Goal: Transaction & Acquisition: Purchase product/service

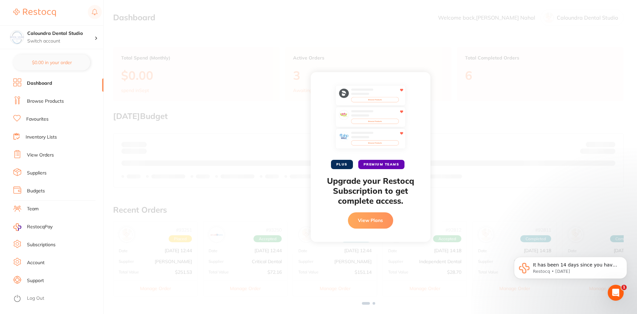
click at [344, 45] on div "PLUS PREMIUM TEAMS Upgrade your Restocq Subscription to get complete access. Vi…" at bounding box center [370, 157] width 533 height 314
click at [515, 187] on div "PLUS PREMIUM TEAMS Upgrade your Restocq Subscription to get complete access. Vi…" at bounding box center [370, 157] width 533 height 314
click at [376, 220] on button "View Plans" at bounding box center [370, 221] width 45 height 16
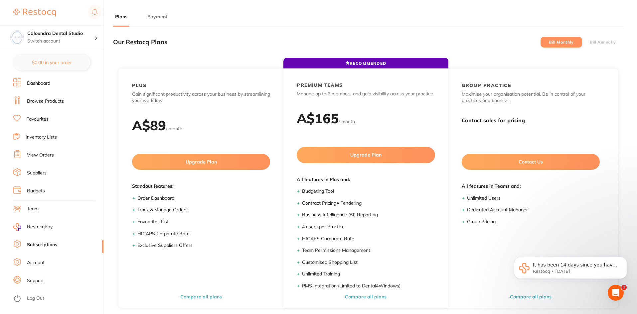
click at [39, 83] on link "Dashboard" at bounding box center [38, 83] width 23 height 7
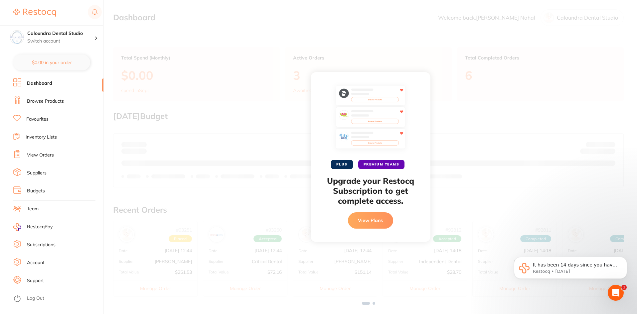
click at [37, 103] on link "Browse Products" at bounding box center [45, 101] width 37 height 7
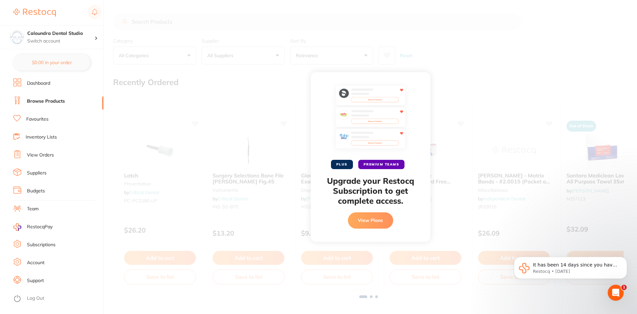
click at [374, 222] on button "View Plans" at bounding box center [370, 221] width 45 height 16
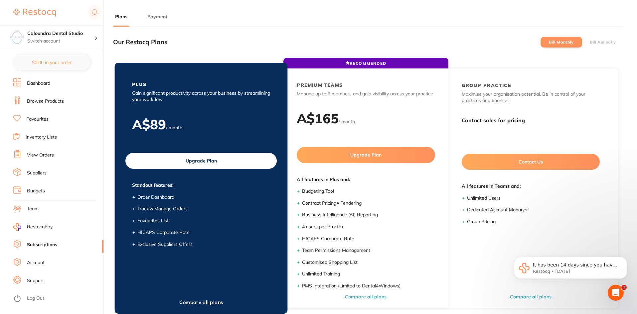
click at [155, 110] on div "PLUS Gain significant productivity across your business by streamlining your wo…" at bounding box center [201, 167] width 165 height 199
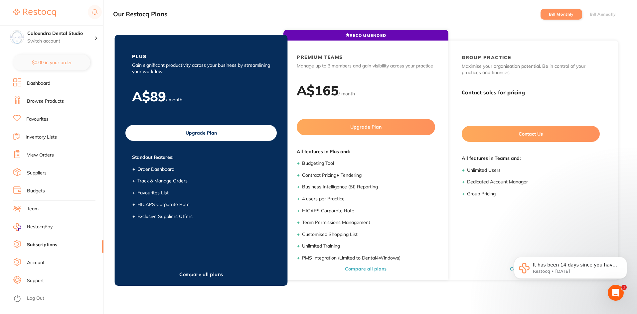
scroll to position [23, 0]
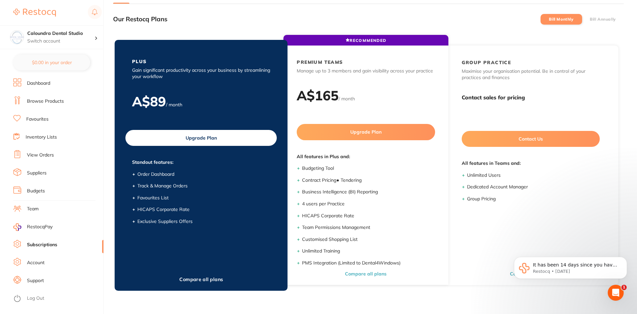
click at [164, 136] on button "Upgrade Plan" at bounding box center [200, 138] width 151 height 16
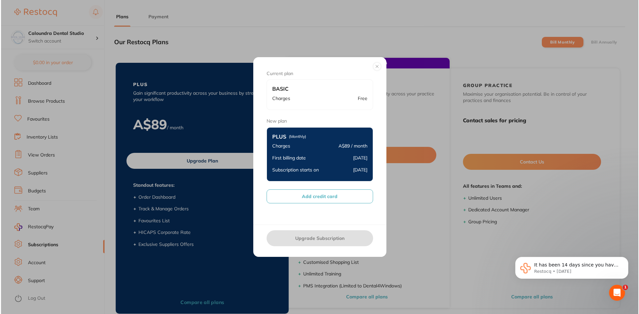
scroll to position [0, 0]
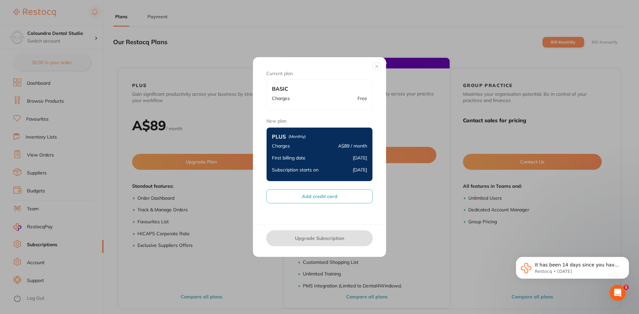
click at [295, 97] on div "Charges Free" at bounding box center [319, 99] width 95 height 12
click at [318, 164] on div "Subscription starts on 16 Sept 2025" at bounding box center [319, 170] width 95 height 12
click at [317, 153] on div "First billing date 16 Sept 2025" at bounding box center [319, 158] width 95 height 12
click at [321, 198] on button "Add credit card" at bounding box center [319, 197] width 106 height 14
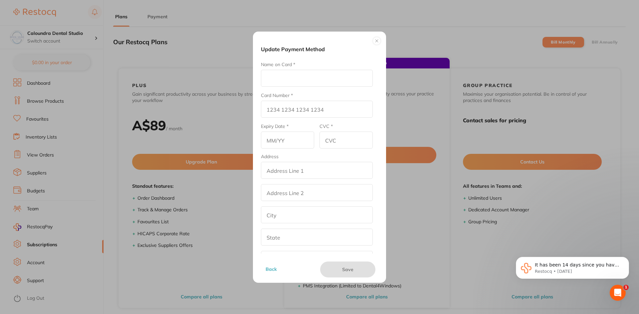
click at [280, 83] on input "Name on Card *" at bounding box center [317, 78] width 112 height 17
type input "Gurpreet Nahal"
type input "4639 2510 1209 6863"
type input "03/26"
click at [338, 141] on input "CVC *" at bounding box center [345, 140] width 53 height 17
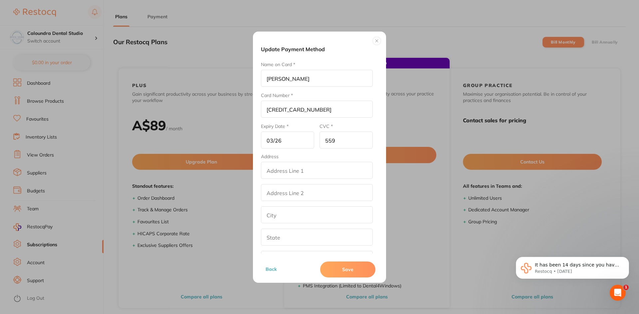
type input "559"
click at [345, 272] on button "Save" at bounding box center [347, 270] width 55 height 16
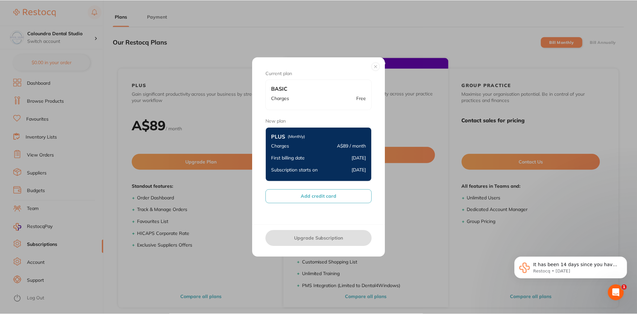
scroll to position [23, 0]
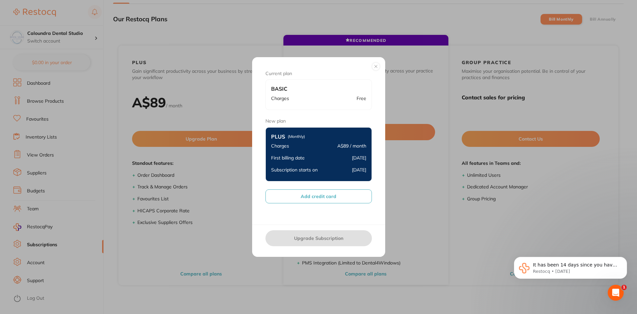
click at [326, 217] on div "Current plan Basic Charges Free New plan Plus (Monthly) Charges A$89 / month Fi…" at bounding box center [318, 141] width 133 height 168
click at [341, 199] on button "Add credit card" at bounding box center [318, 197] width 106 height 14
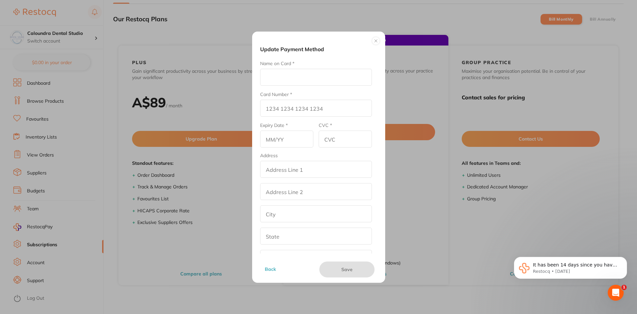
scroll to position [0, 0]
click at [376, 41] on button at bounding box center [376, 41] width 8 height 8
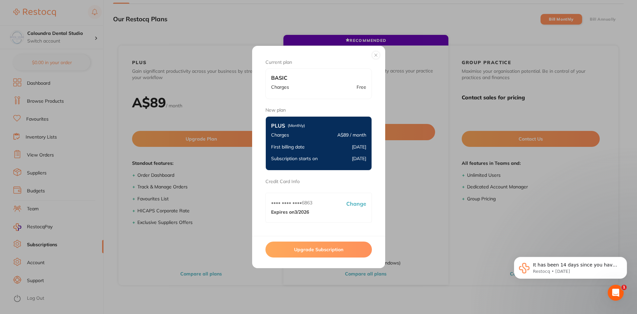
click at [375, 55] on button at bounding box center [376, 55] width 8 height 8
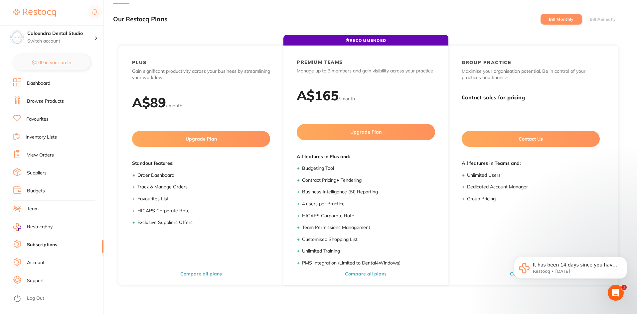
click at [35, 101] on link "Browse Products" at bounding box center [45, 101] width 37 height 7
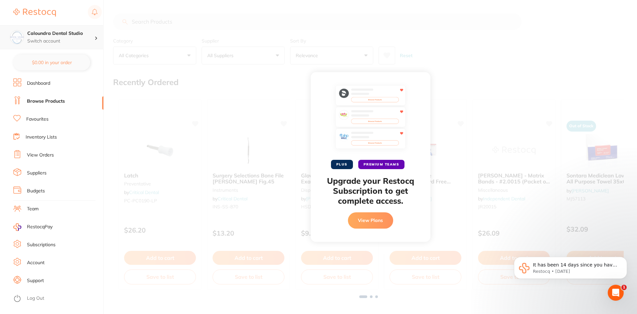
click at [57, 38] on p "Switch account" at bounding box center [60, 41] width 67 height 7
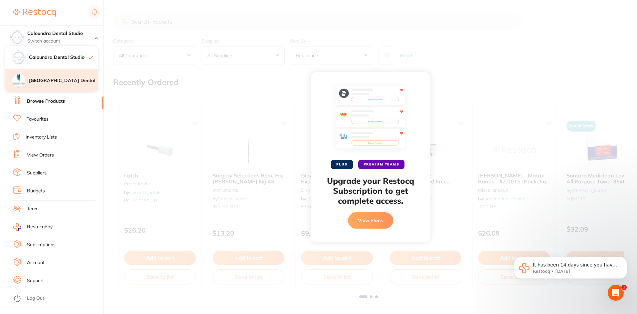
click at [51, 81] on h4 "[GEOGRAPHIC_DATA] Dental" at bounding box center [63, 80] width 69 height 7
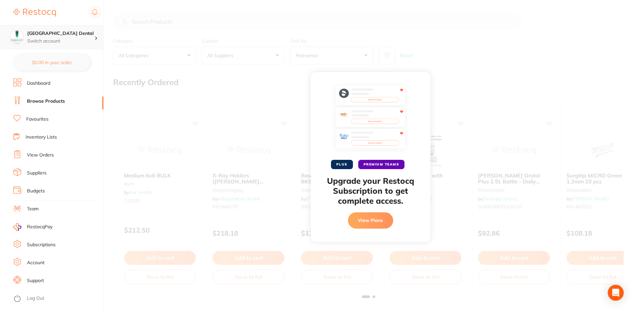
click at [57, 39] on p "Switch account" at bounding box center [60, 41] width 67 height 7
click at [56, 57] on h4 "Caloundra Dental Studio" at bounding box center [63, 57] width 69 height 7
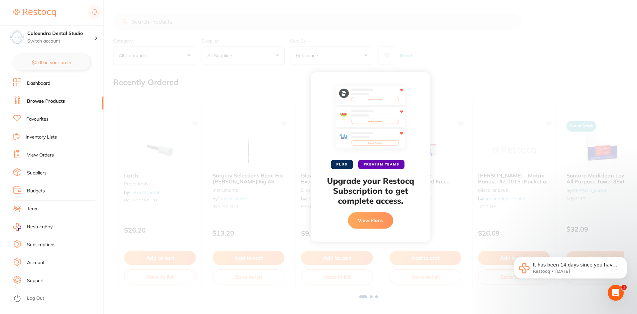
click at [204, 87] on div "PLUS PREMIUM TEAMS Upgrade your Restocq Subscription to get complete access. Vi…" at bounding box center [370, 157] width 533 height 314
click at [355, 92] on img at bounding box center [371, 118] width 70 height 67
click at [365, 218] on button "View Plans" at bounding box center [370, 221] width 45 height 16
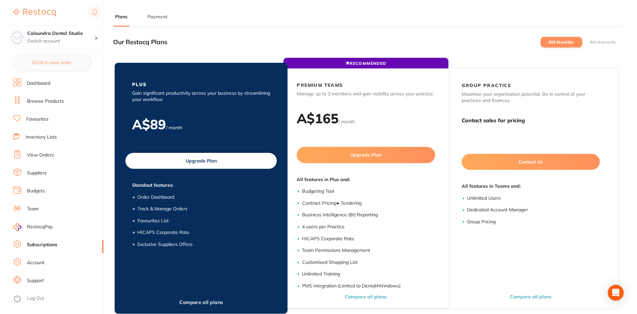
click at [162, 118] on h2 "A$ 89" at bounding box center [149, 124] width 34 height 17
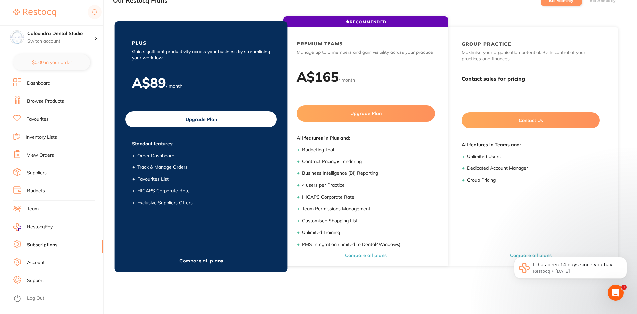
scroll to position [89, 0]
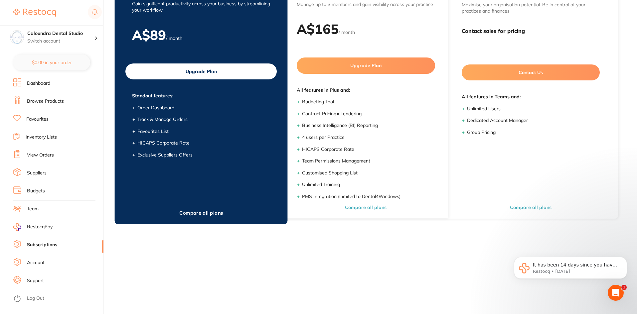
click at [189, 164] on div "PLUS Gain significant productivity across your business by streamlining your wo…" at bounding box center [201, 77] width 165 height 199
click at [191, 72] on button "Upgrade Plan" at bounding box center [200, 72] width 151 height 16
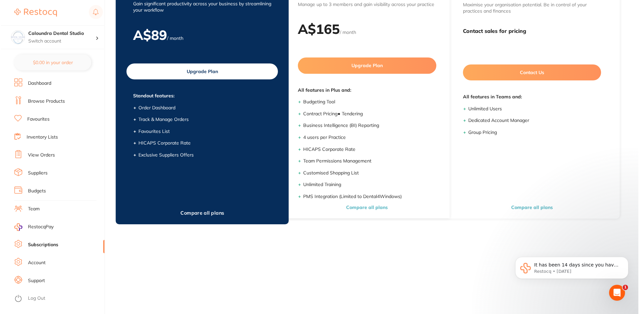
scroll to position [0, 0]
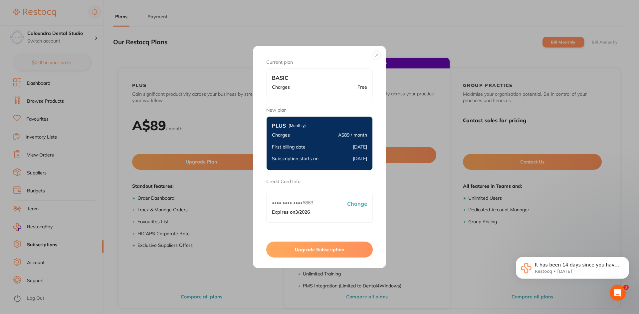
click at [316, 251] on button "Upgrade Subscription" at bounding box center [319, 250] width 106 height 16
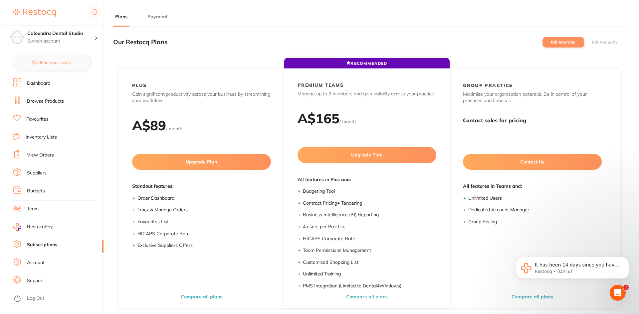
click at [33, 102] on link "Browse Products" at bounding box center [45, 101] width 37 height 7
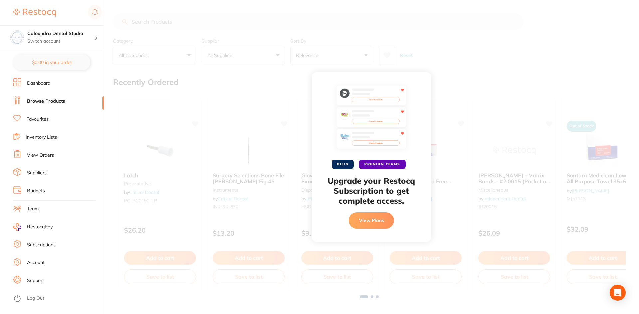
click at [367, 223] on button "View Plans" at bounding box center [371, 221] width 45 height 16
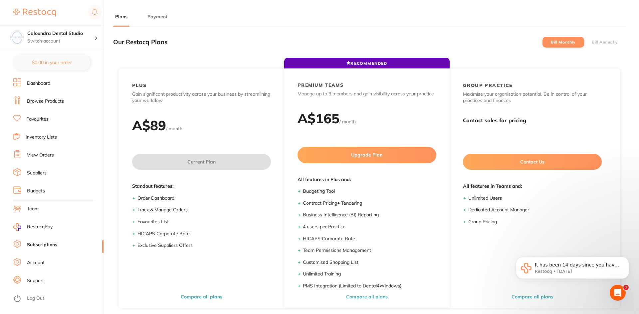
click at [32, 101] on link "Browse Products" at bounding box center [45, 101] width 37 height 7
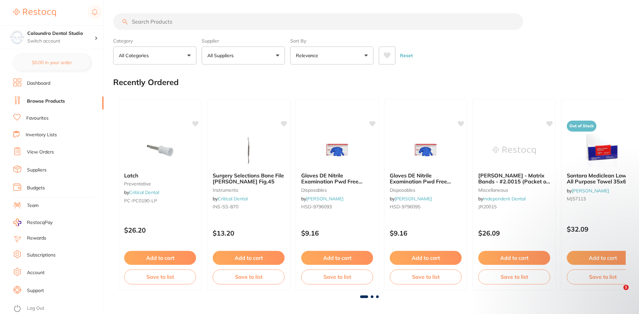
click at [162, 22] on input "search" at bounding box center [318, 21] width 410 height 17
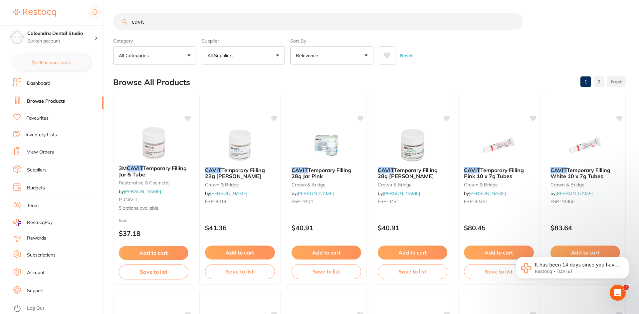
type input "cavit"
click at [453, 59] on div "Reset" at bounding box center [498, 52] width 241 height 23
click at [534, 62] on div "Reset" at bounding box center [498, 52] width 241 height 23
click at [247, 53] on button "All Suppliers" at bounding box center [243, 56] width 83 height 18
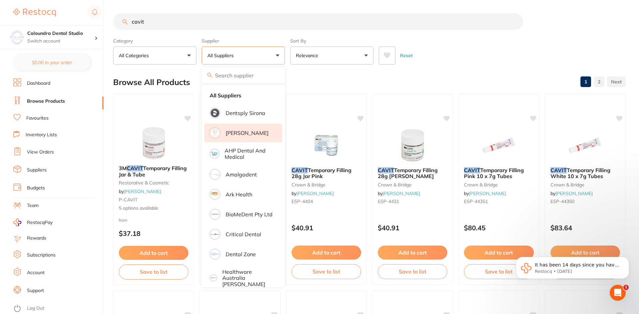
click at [244, 132] on p "[PERSON_NAME]" at bounding box center [246, 133] width 43 height 6
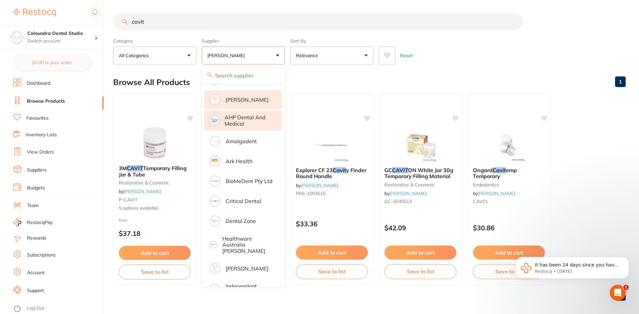
scroll to position [67, 0]
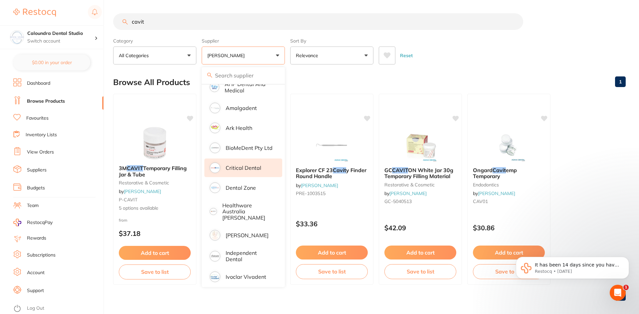
click at [238, 167] on p "Critical Dental" at bounding box center [243, 168] width 36 height 6
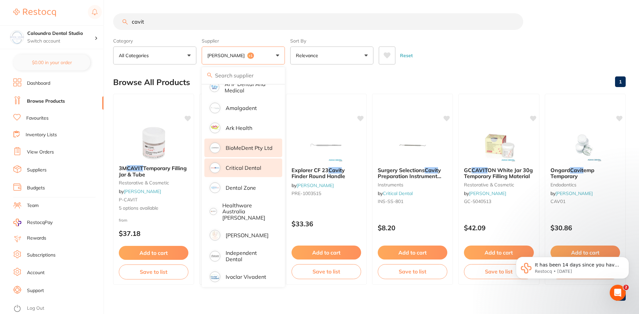
scroll to position [0, 0]
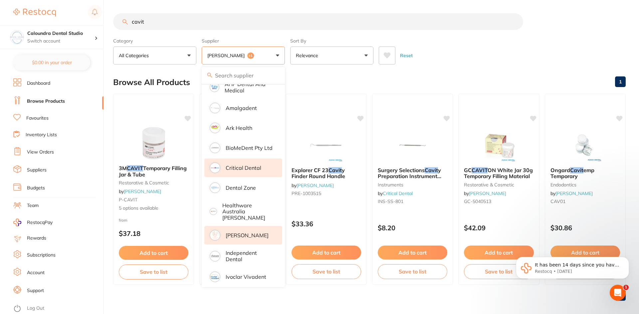
click at [239, 232] on p "[PERSON_NAME]" at bounding box center [246, 235] width 43 height 6
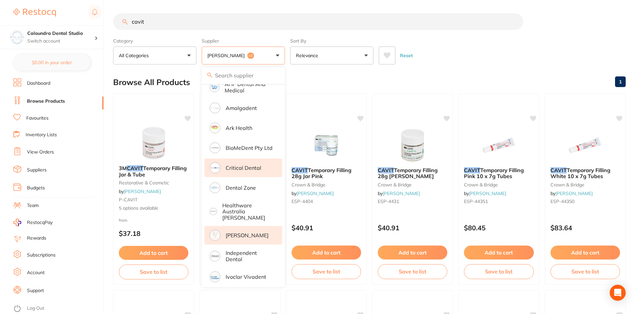
click at [476, 55] on div "Reset" at bounding box center [498, 52] width 241 height 23
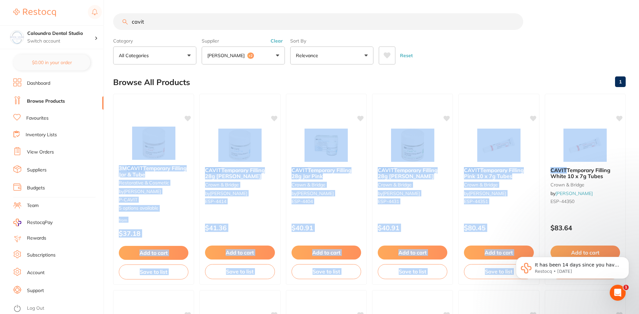
drag, startPoint x: 638, startPoint y: 92, endPoint x: 638, endPoint y: 161, distance: 69.2
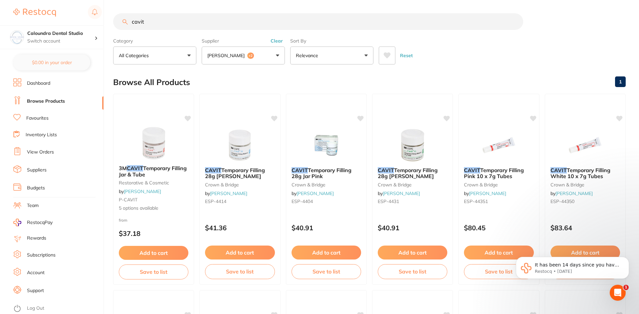
click at [536, 61] on div "Reset" at bounding box center [498, 52] width 241 height 23
click at [107, 296] on div "$83.92 Caloundra Dental Studio Switch account Caloundra Dental Studio [GEOGRAPH…" at bounding box center [319, 157] width 639 height 314
click at [164, 255] on button "Add to cart" at bounding box center [153, 254] width 70 height 14
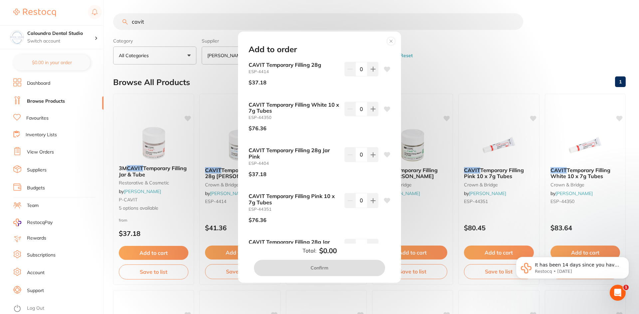
click at [392, 42] on icon at bounding box center [390, 41] width 3 height 3
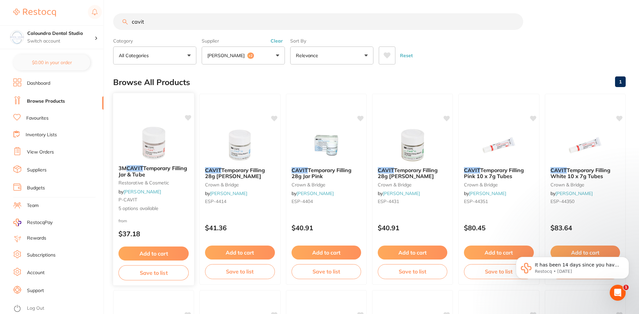
click at [164, 167] on span "Temporary Filling Jar & Tube" at bounding box center [152, 171] width 69 height 13
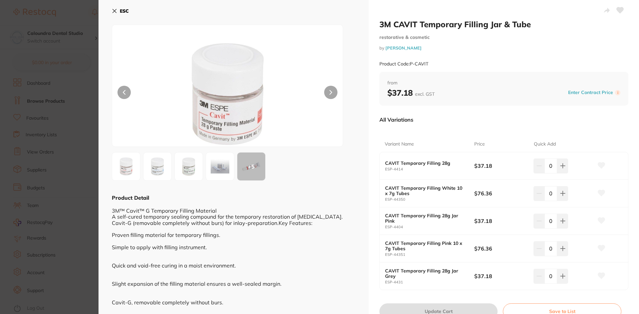
click at [219, 173] on img at bounding box center [220, 167] width 24 height 24
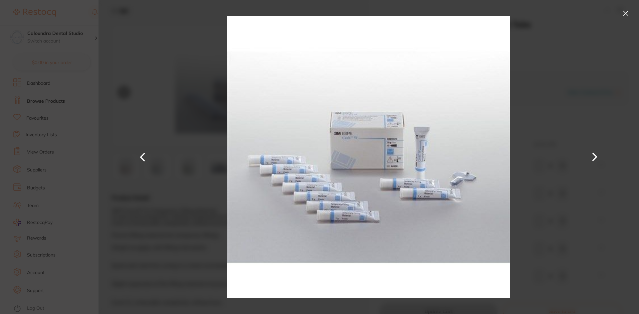
click at [625, 14] on button at bounding box center [625, 13] width 11 height 11
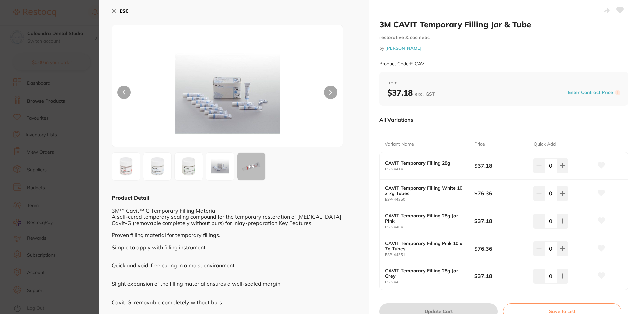
click at [125, 169] on img at bounding box center [126, 167] width 24 height 24
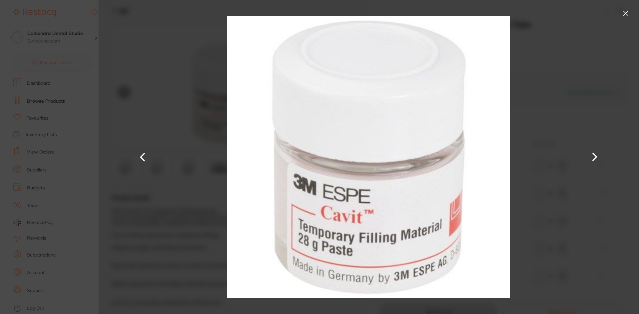
click at [595, 156] on button at bounding box center [594, 156] width 16 height 157
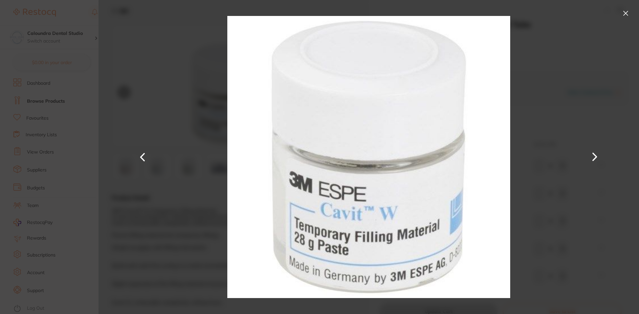
click at [595, 156] on button at bounding box center [594, 156] width 16 height 157
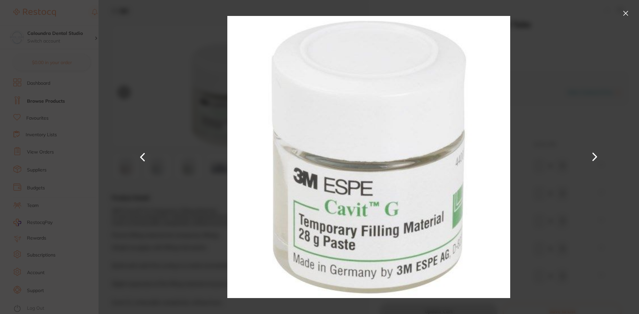
click at [595, 156] on button at bounding box center [594, 156] width 16 height 157
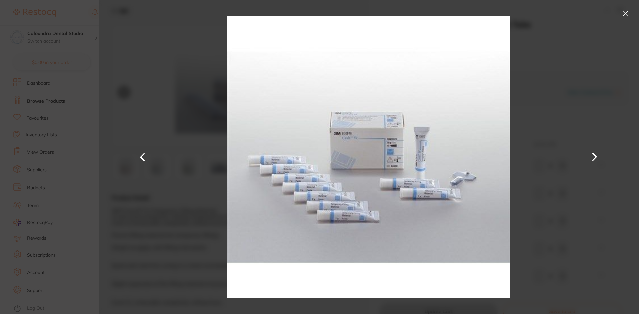
click at [595, 156] on button at bounding box center [594, 156] width 16 height 157
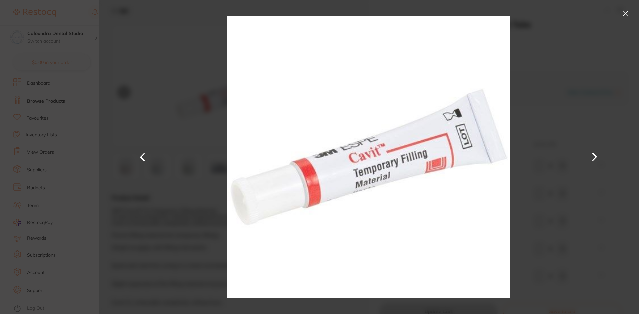
click at [595, 156] on button at bounding box center [594, 156] width 16 height 157
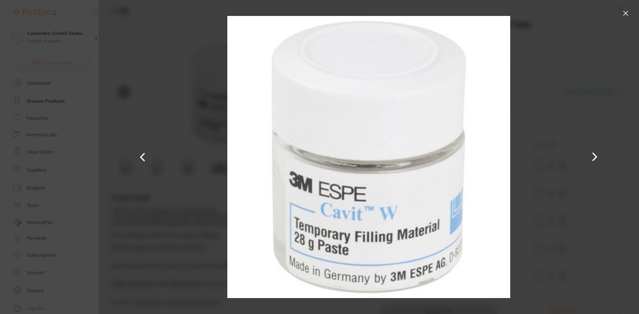
click at [626, 14] on button at bounding box center [625, 13] width 11 height 11
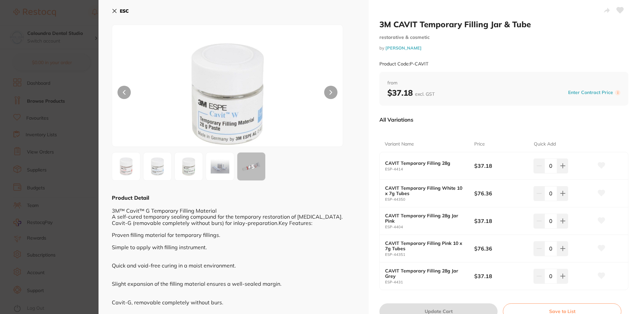
click at [114, 7] on button "ESC" at bounding box center [120, 10] width 17 height 11
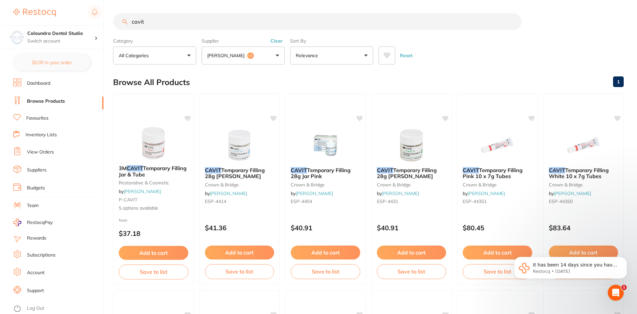
click at [163, 23] on input "cavit" at bounding box center [317, 21] width 408 height 17
click at [146, 168] on span "Temporary Filling Jar & Tube" at bounding box center [153, 171] width 68 height 13
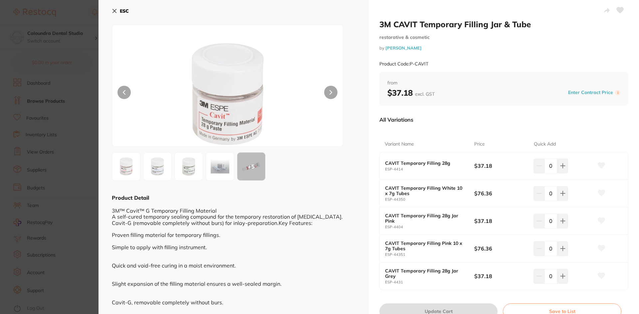
click at [153, 174] on img at bounding box center [157, 167] width 24 height 24
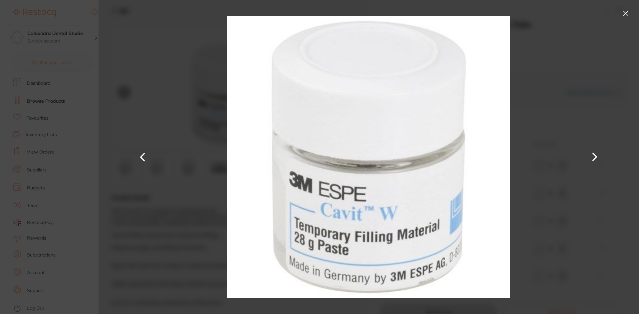
click at [627, 11] on button at bounding box center [625, 13] width 11 height 11
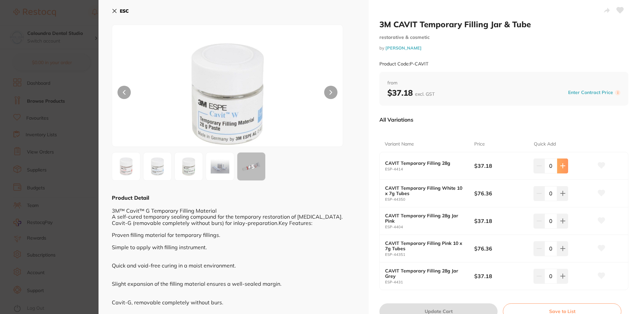
click at [562, 166] on icon at bounding box center [562, 165] width 5 height 5
type input "1"
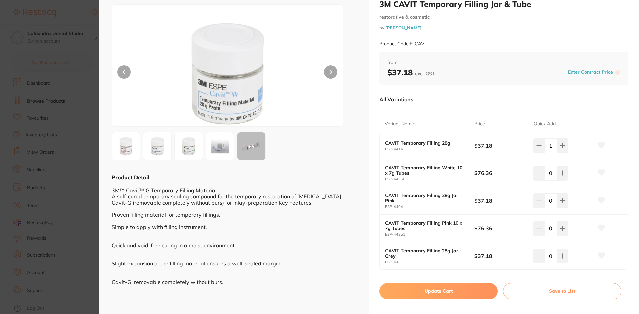
scroll to position [29, 0]
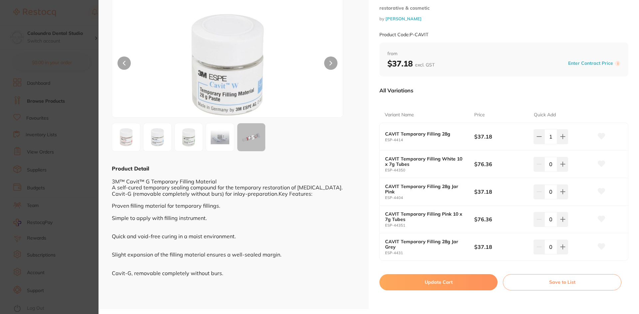
click at [449, 285] on button "Update Cart" at bounding box center [438, 282] width 118 height 16
checkbox input "false"
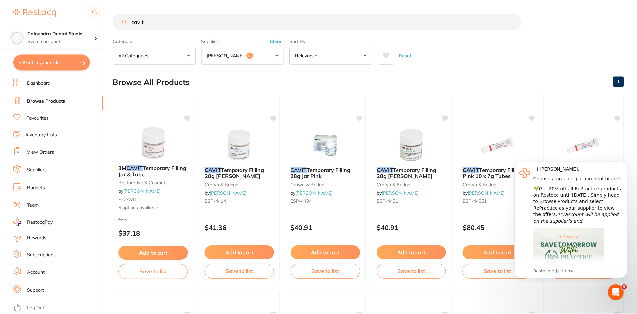
scroll to position [3, 0]
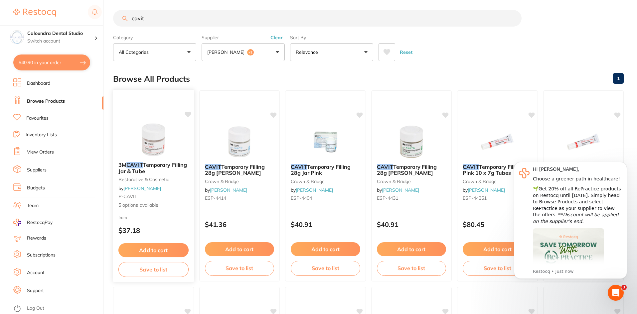
click at [151, 167] on span "Temporary Filling Jar & Tube" at bounding box center [152, 168] width 69 height 13
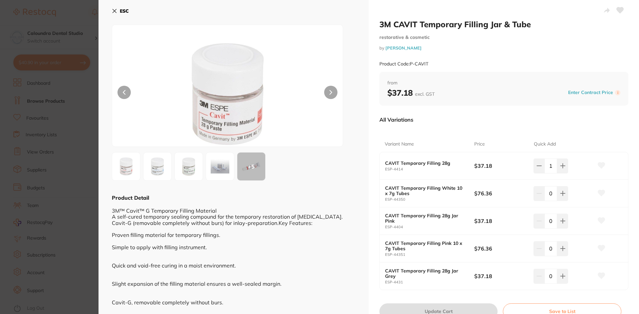
click at [332, 94] on button at bounding box center [330, 92] width 13 height 13
click at [77, 10] on section "3M CAVIT Temporary Filling Jar & Tube restorative & cosmetic by [PERSON_NAME] P…" at bounding box center [319, 157] width 639 height 314
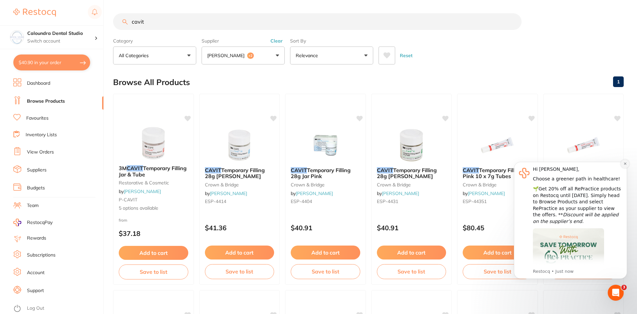
click at [626, 164] on icon "Dismiss notification" at bounding box center [625, 164] width 4 height 4
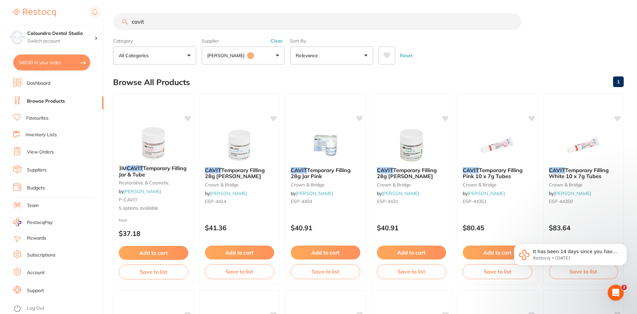
scroll to position [0, 0]
drag, startPoint x: 149, startPoint y: 25, endPoint x: 147, endPoint y: 56, distance: 30.6
click at [113, 26] on div "$40.90 Caloundra Dental Studio Switch account Caloundra Dental Studio [GEOGRAPH…" at bounding box center [318, 157] width 637 height 314
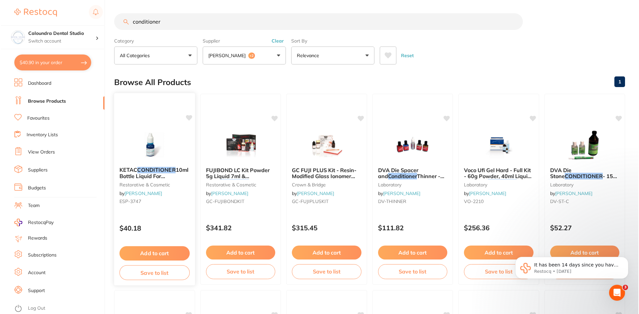
scroll to position [0, 0]
type input "conditioner"
click at [139, 170] on em "CONDITIONER" at bounding box center [155, 170] width 38 height 7
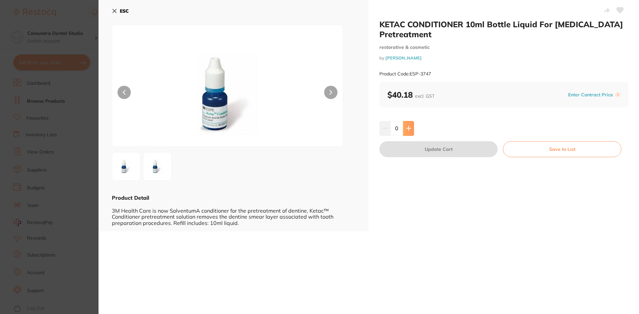
click at [410, 128] on button at bounding box center [408, 128] width 11 height 15
type input "1"
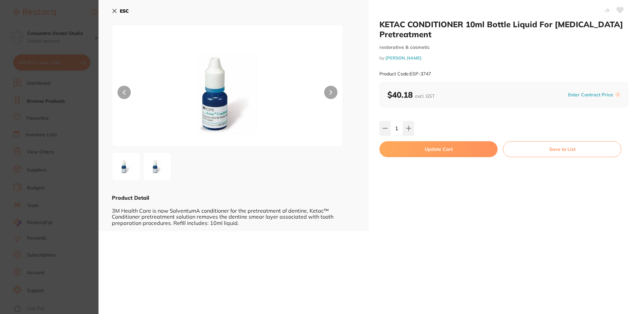
click at [456, 150] on button "Update Cart" at bounding box center [438, 149] width 118 height 16
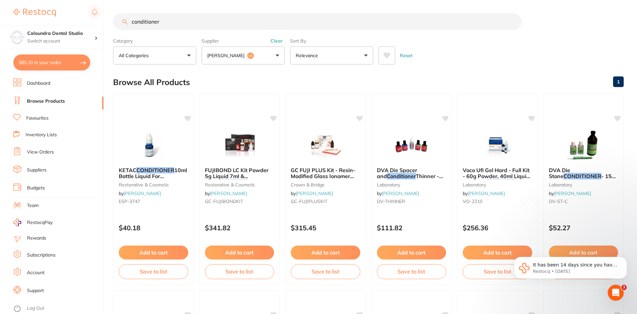
click at [274, 56] on button "[PERSON_NAME] +2" at bounding box center [243, 56] width 83 height 18
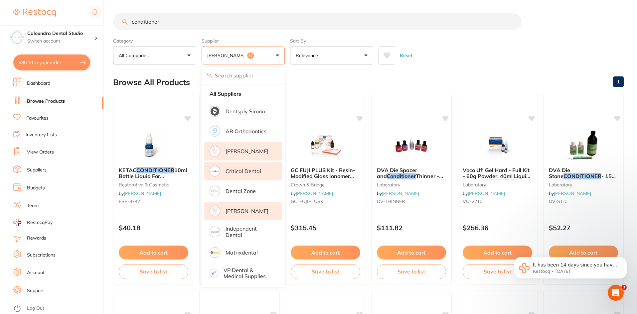
drag, startPoint x: 174, startPoint y: 23, endPoint x: 114, endPoint y: 19, distance: 60.0
click at [114, 19] on input "conditioner" at bounding box center [317, 21] width 408 height 17
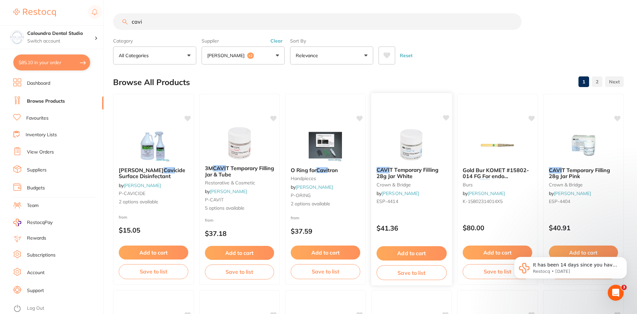
type input "cavi"
click at [410, 172] on span "T Temporary Filling 28g Jar White" at bounding box center [407, 173] width 62 height 13
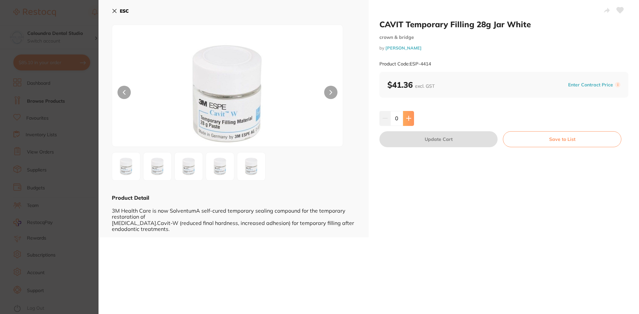
click at [407, 119] on icon at bounding box center [408, 118] width 4 height 4
type input "1"
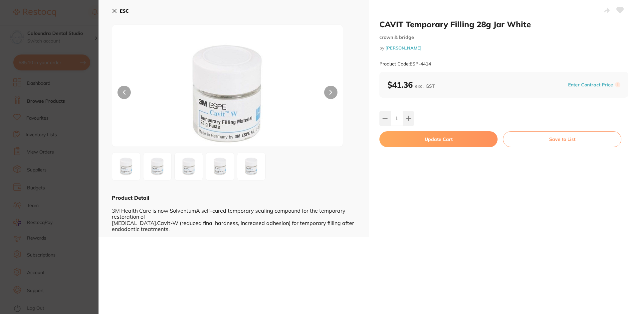
click at [445, 143] on button "Update Cart" at bounding box center [438, 139] width 118 height 16
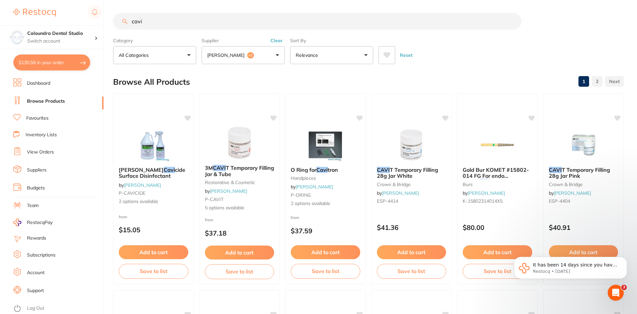
click at [39, 63] on button "$130.59 in your order" at bounding box center [51, 63] width 77 height 16
checkbox input "true"
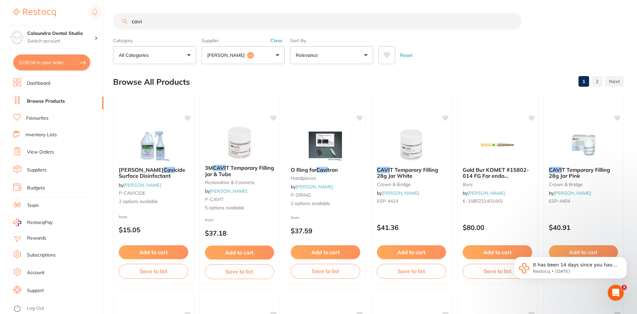
checkbox input "true"
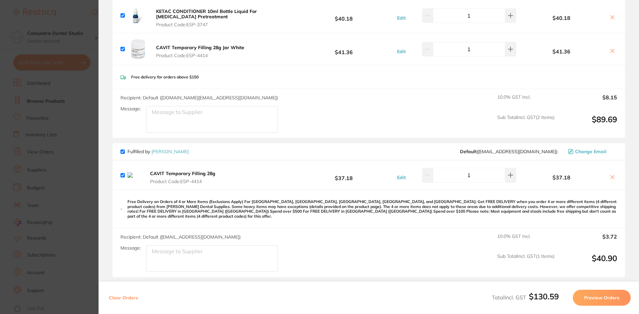
scroll to position [100, 0]
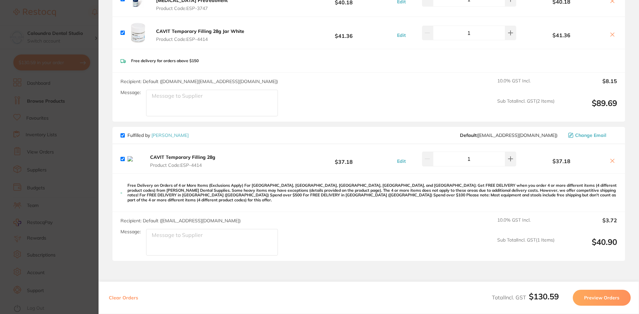
click at [610, 161] on icon at bounding box center [612, 161] width 4 height 4
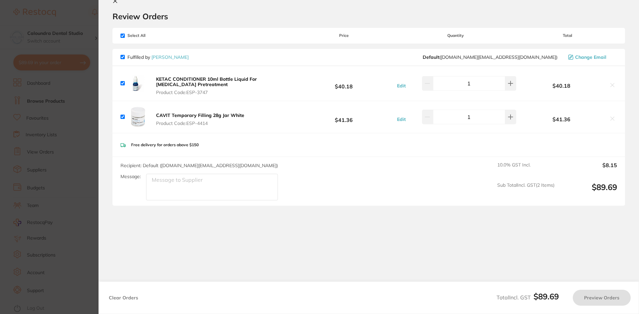
checkbox input "true"
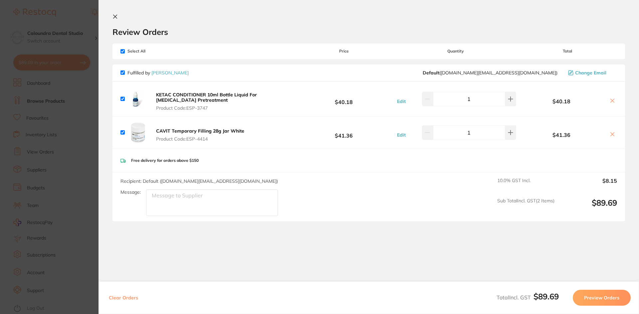
click at [79, 10] on section "Update RRP Set your pre negotiated price for this item. Item Agreed RRP (excl. …" at bounding box center [319, 157] width 639 height 314
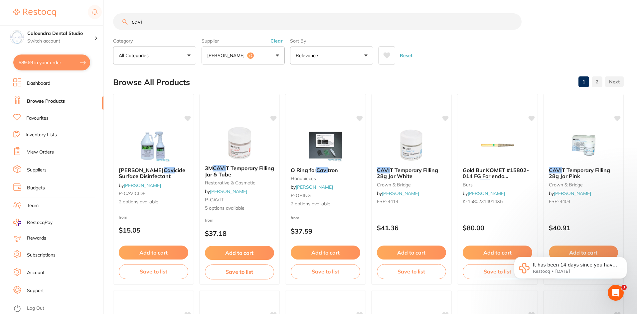
click at [153, 23] on input "cavi" at bounding box center [317, 21] width 408 height 17
